Goal: Book appointment/travel/reservation

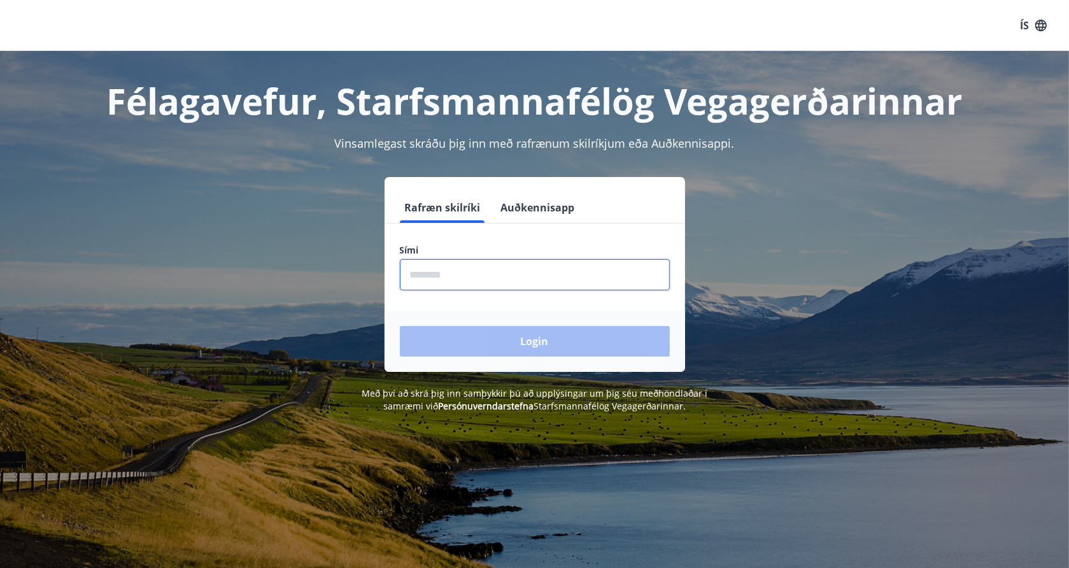
drag, startPoint x: 459, startPoint y: 274, endPoint x: 458, endPoint y: 266, distance: 8.9
click at [458, 266] on input "phone" at bounding box center [535, 274] width 270 height 31
type input "********"
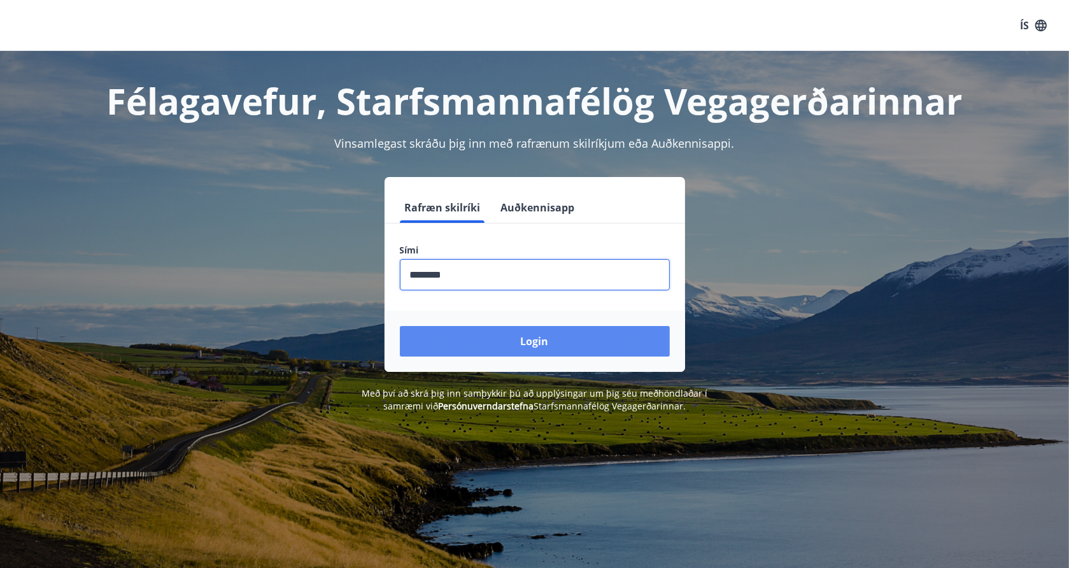
click at [482, 333] on button "Login" at bounding box center [535, 341] width 270 height 31
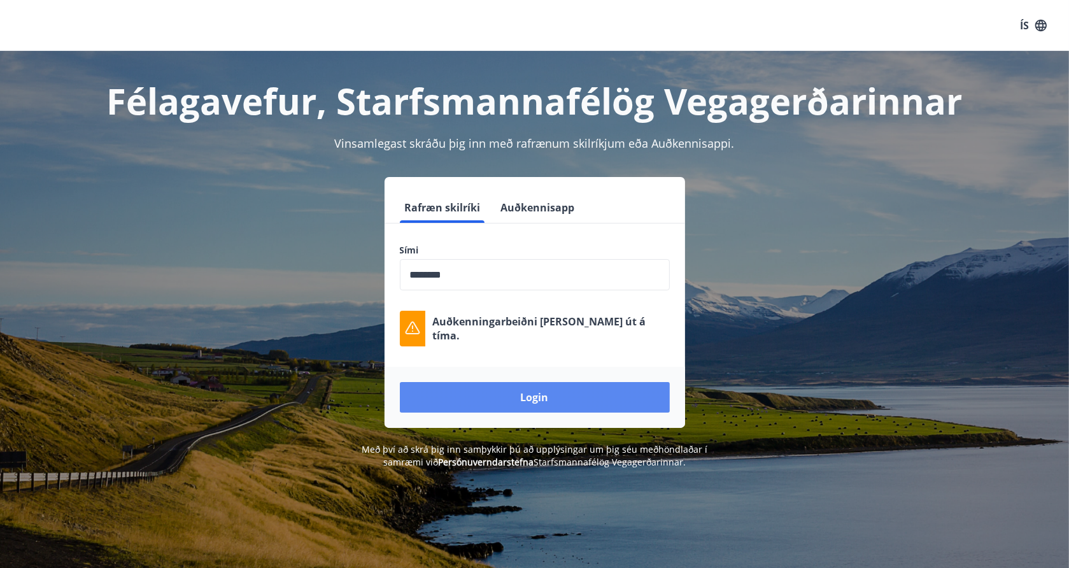
click at [524, 404] on button "Login" at bounding box center [535, 397] width 270 height 31
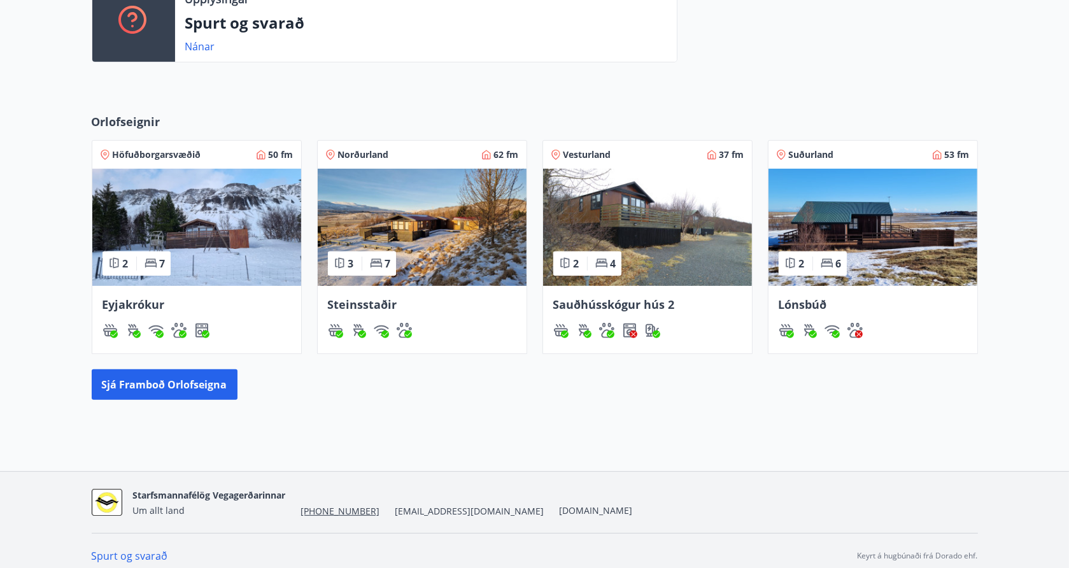
scroll to position [418, 0]
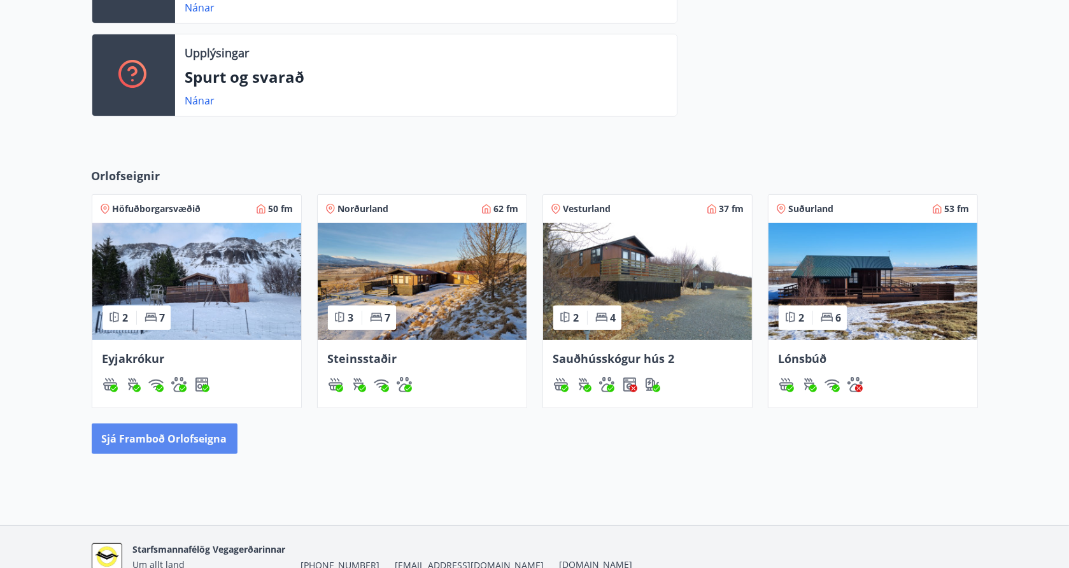
click at [150, 443] on button "Sjá framboð orlofseigna" at bounding box center [165, 439] width 146 height 31
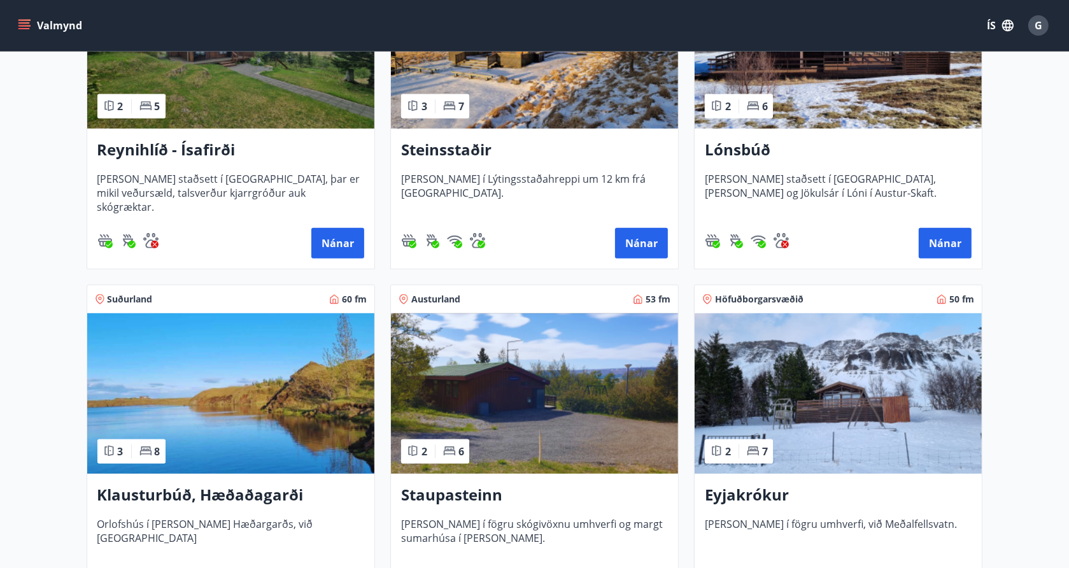
scroll to position [701, 0]
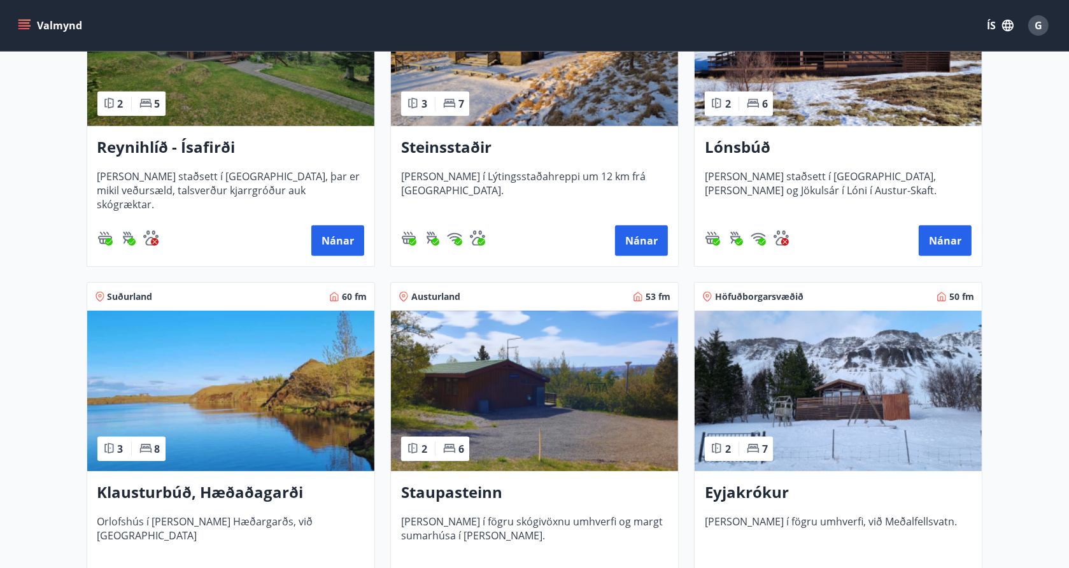
click at [238, 415] on img at bounding box center [230, 391] width 287 height 160
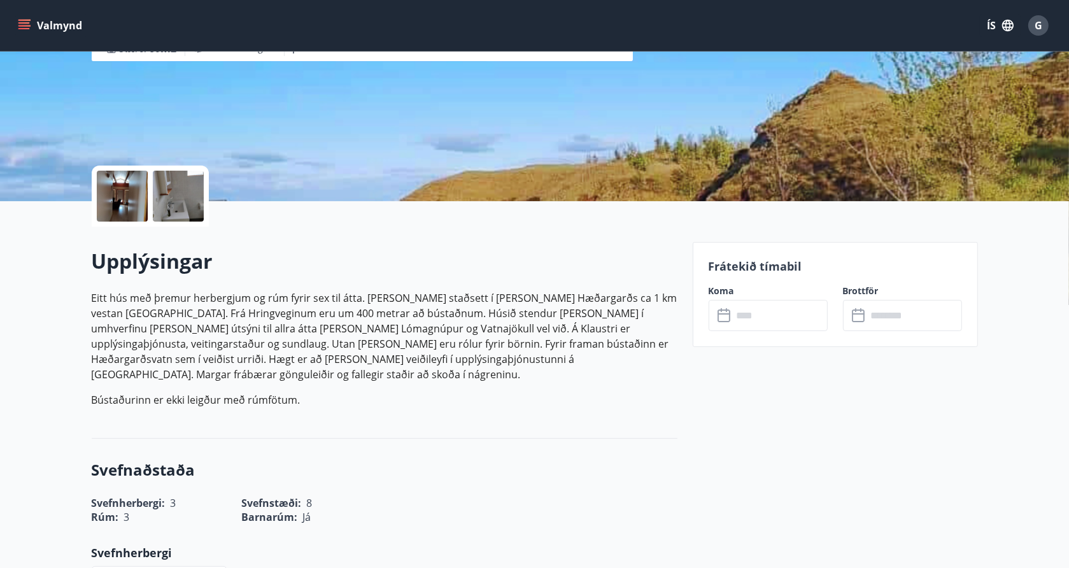
scroll to position [191, 0]
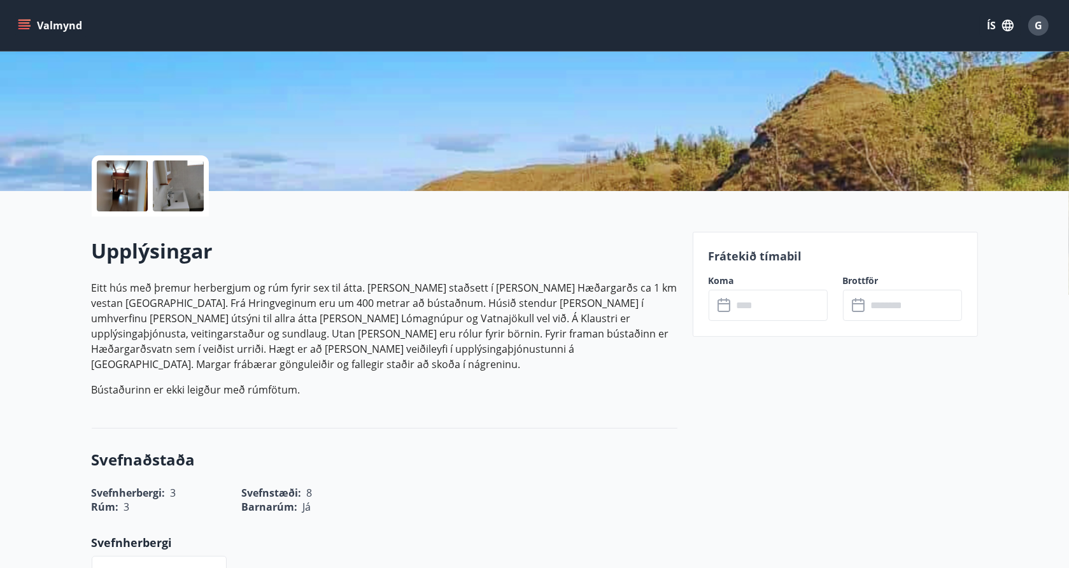
click at [762, 309] on input "text" at bounding box center [780, 305] width 95 height 31
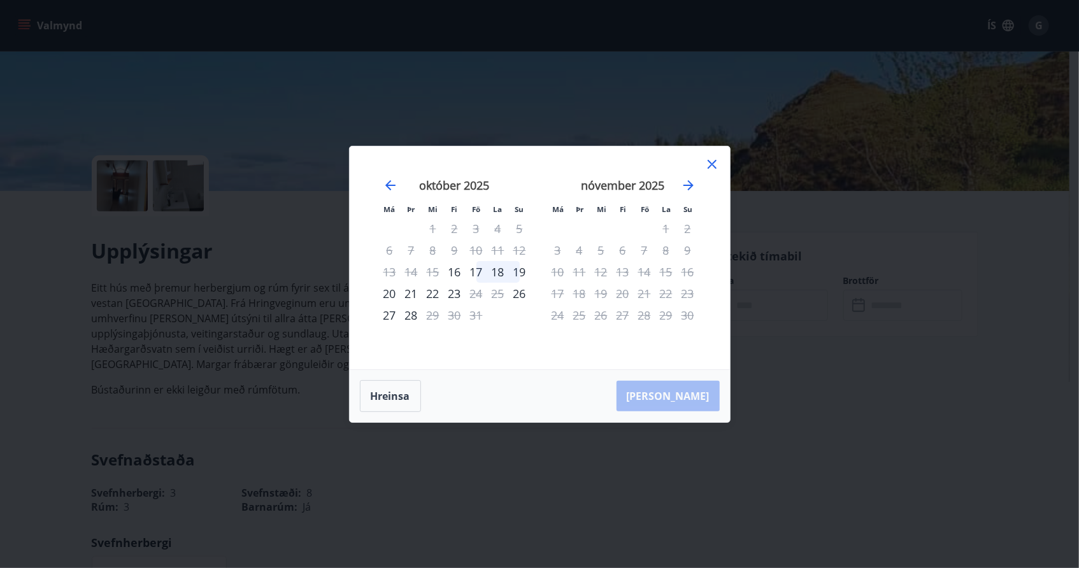
click at [714, 167] on icon at bounding box center [712, 164] width 9 height 9
